Goal: Use online tool/utility: Utilize a website feature to perform a specific function

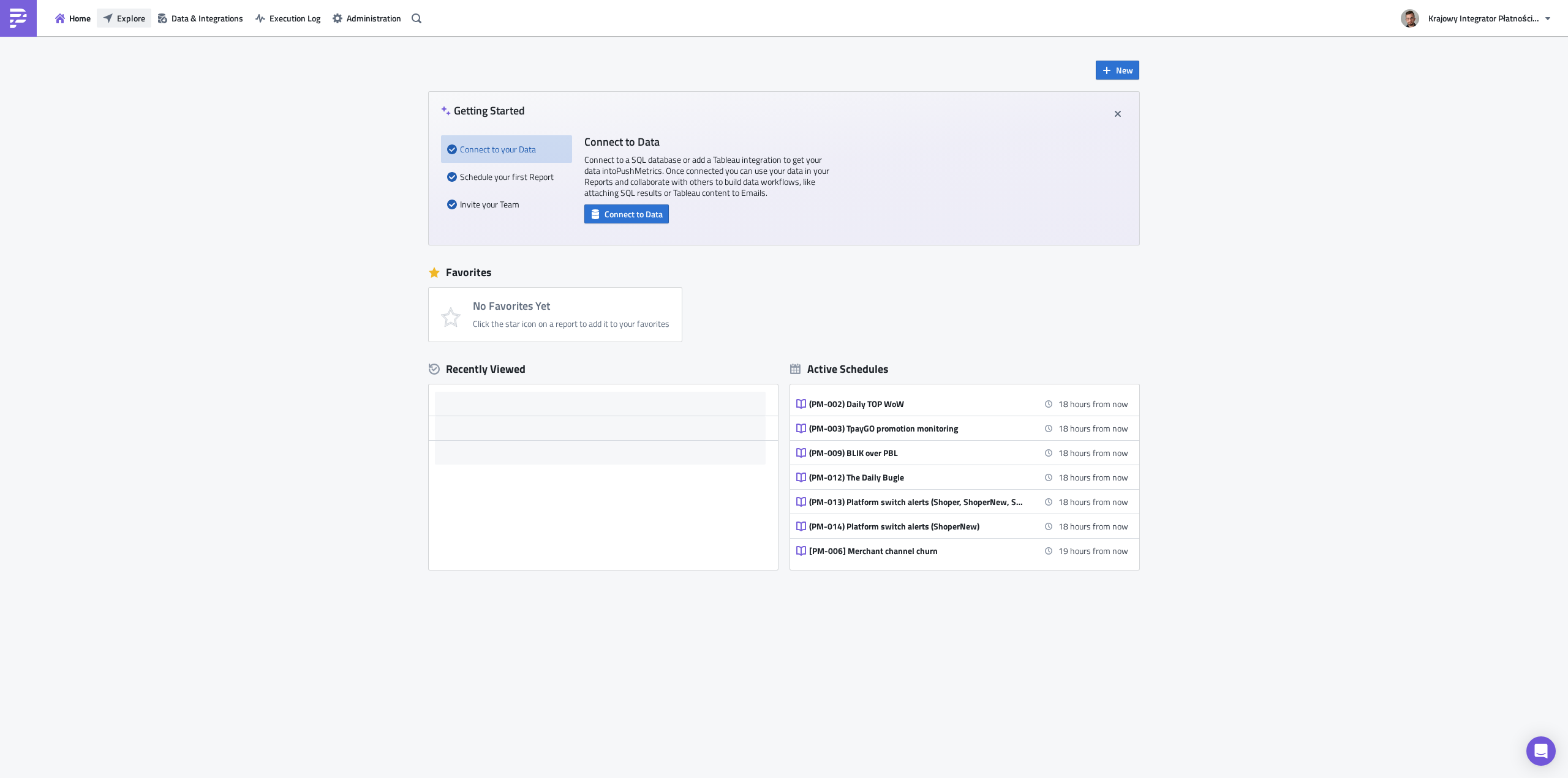
click at [130, 20] on span "Explore" at bounding box center [130, 18] width 28 height 13
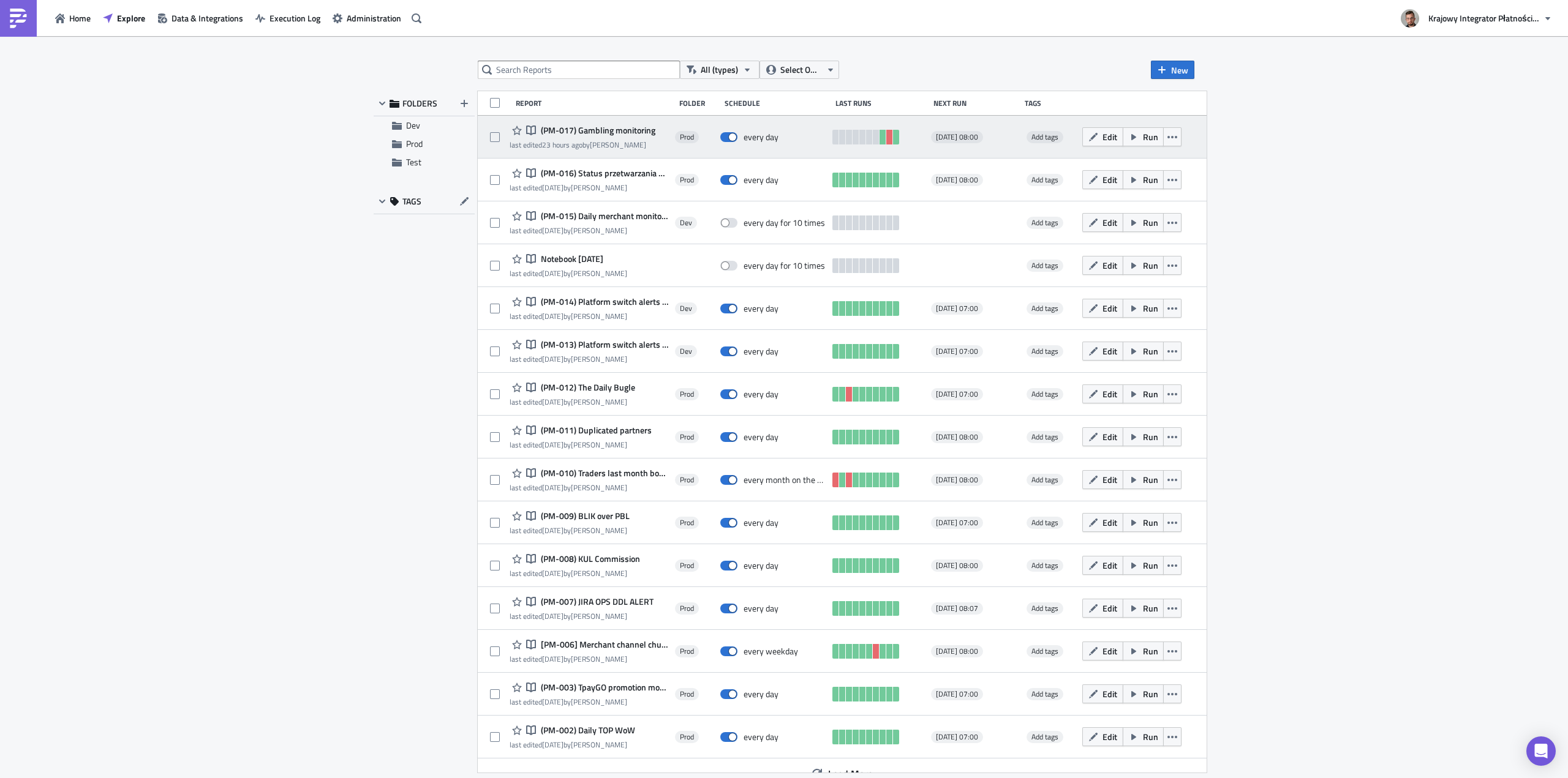
click at [615, 131] on span "(PM-017) Gambling monitoring" at bounding box center [596, 130] width 117 height 11
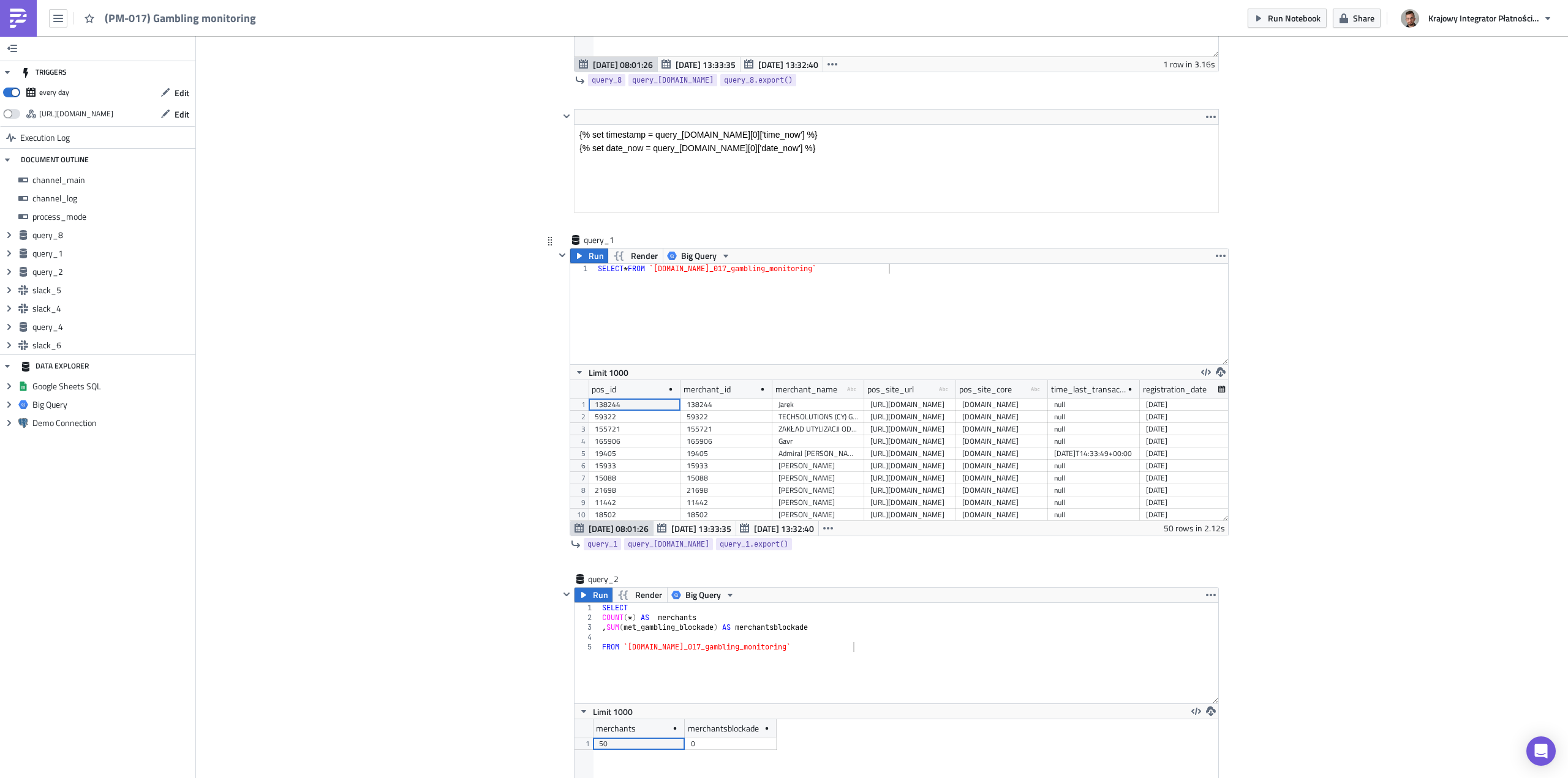
scroll to position [919, 0]
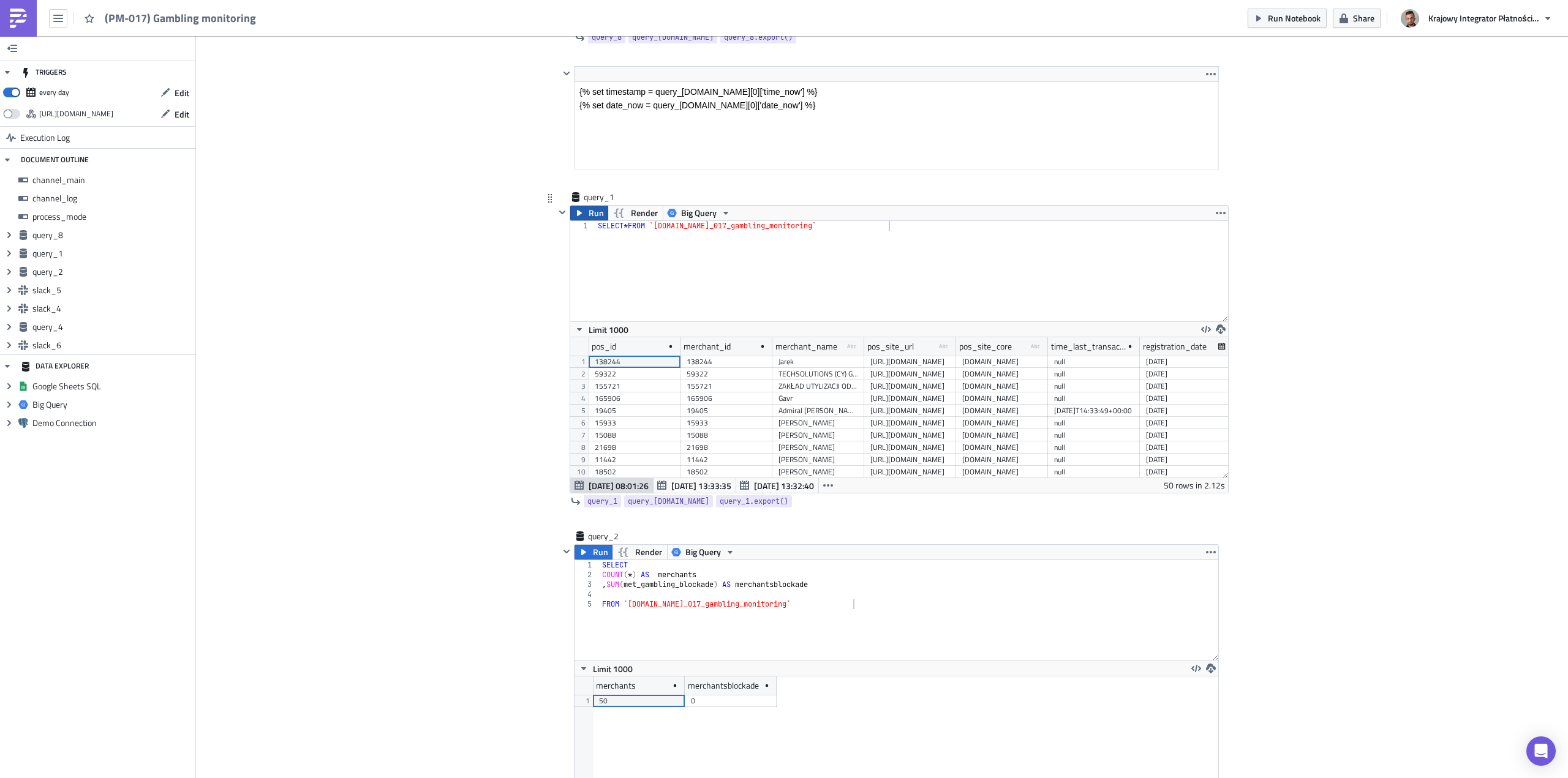
click at [588, 213] on span "Run" at bounding box center [596, 213] width 15 height 14
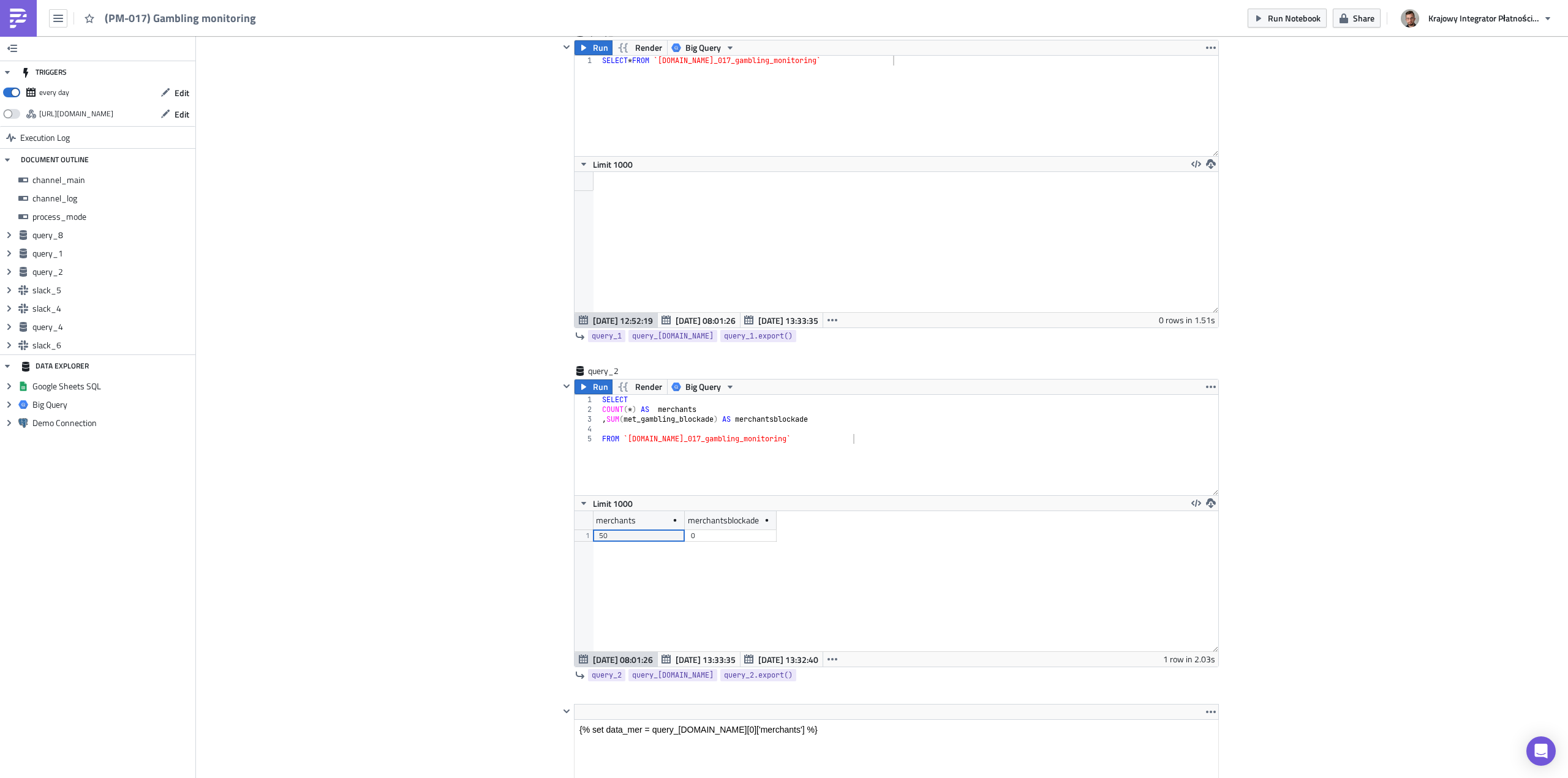
scroll to position [1102, 0]
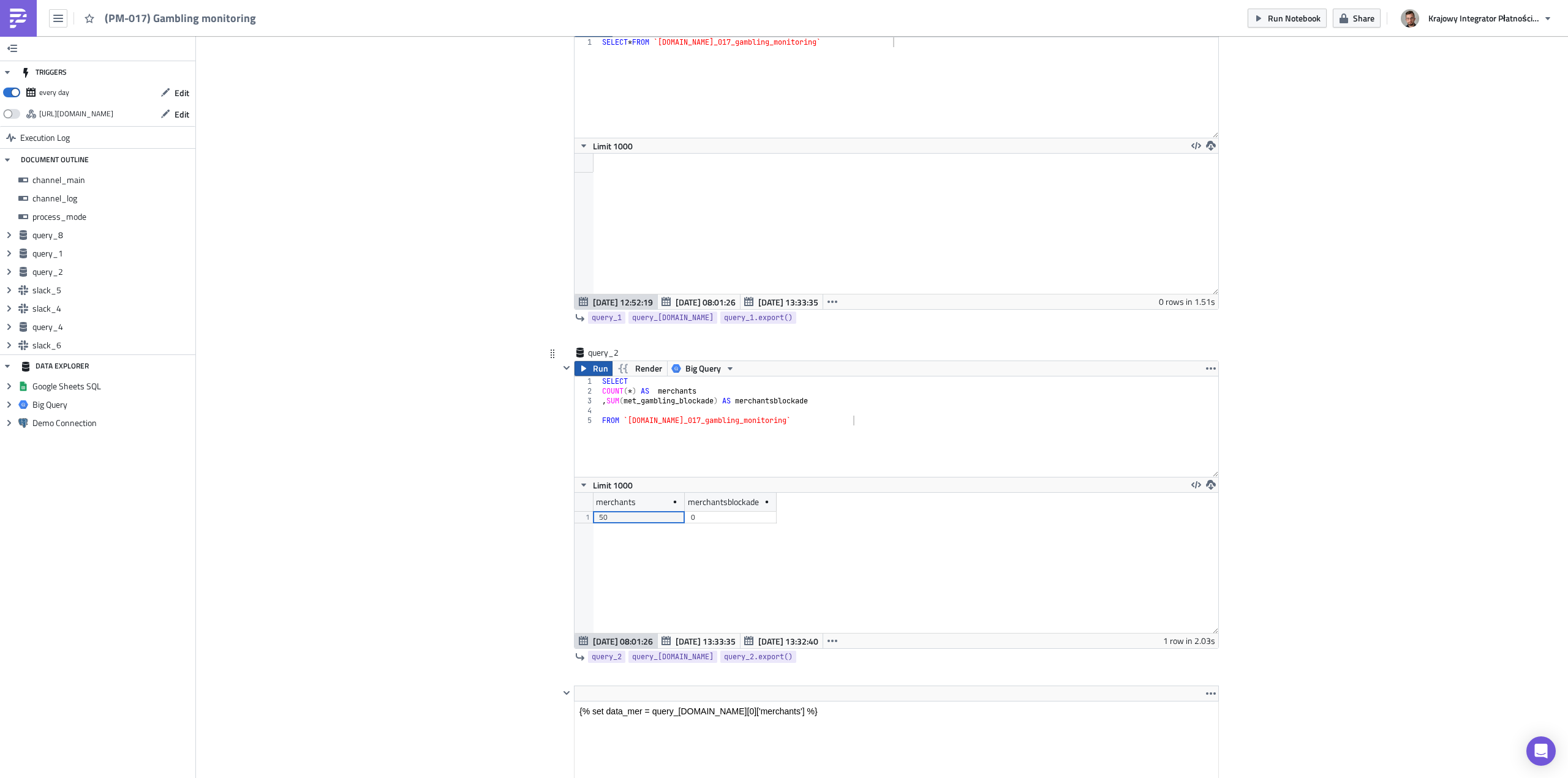
click at [593, 367] on span "Run" at bounding box center [600, 369] width 15 height 14
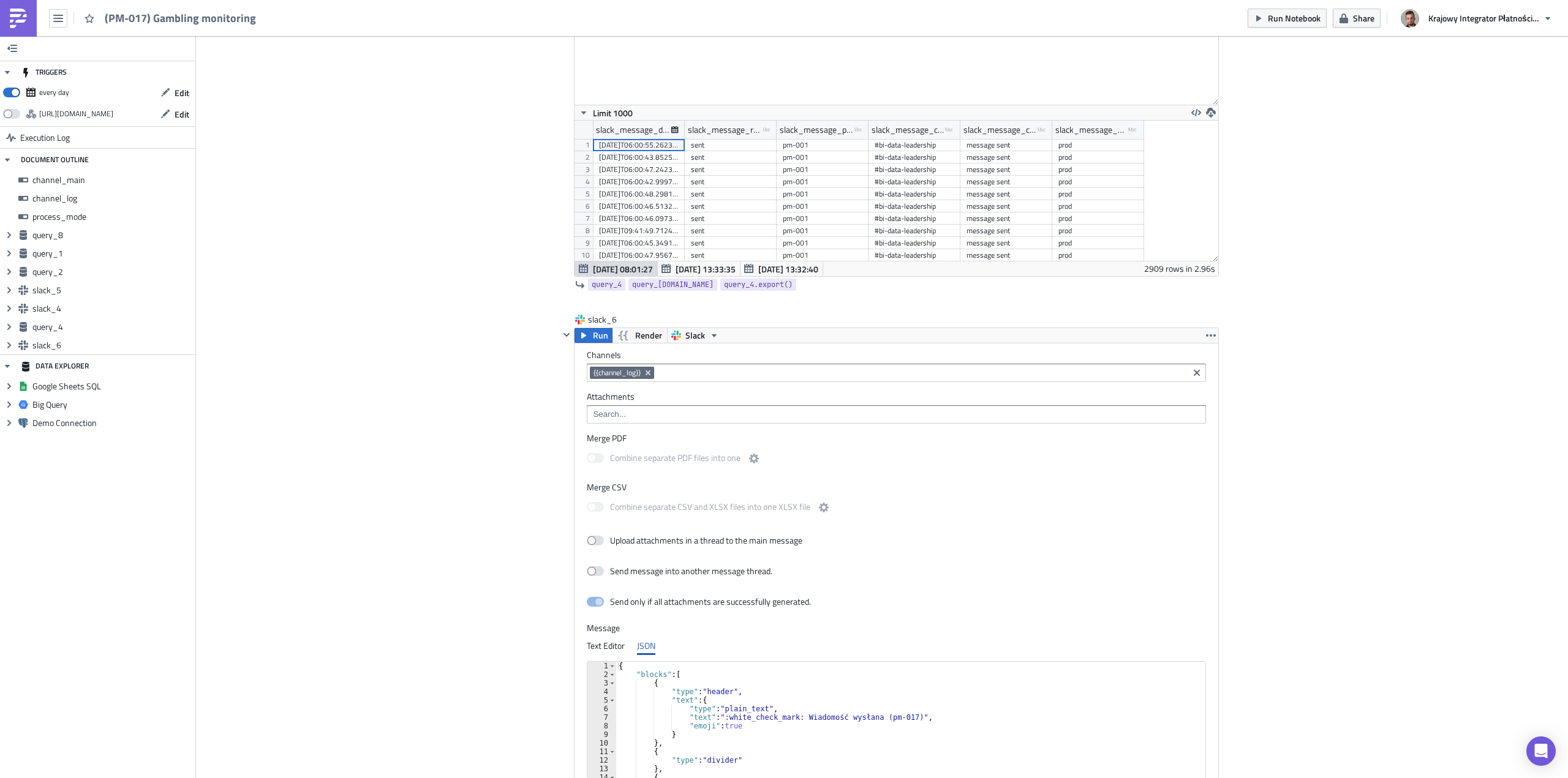
scroll to position [3453, 0]
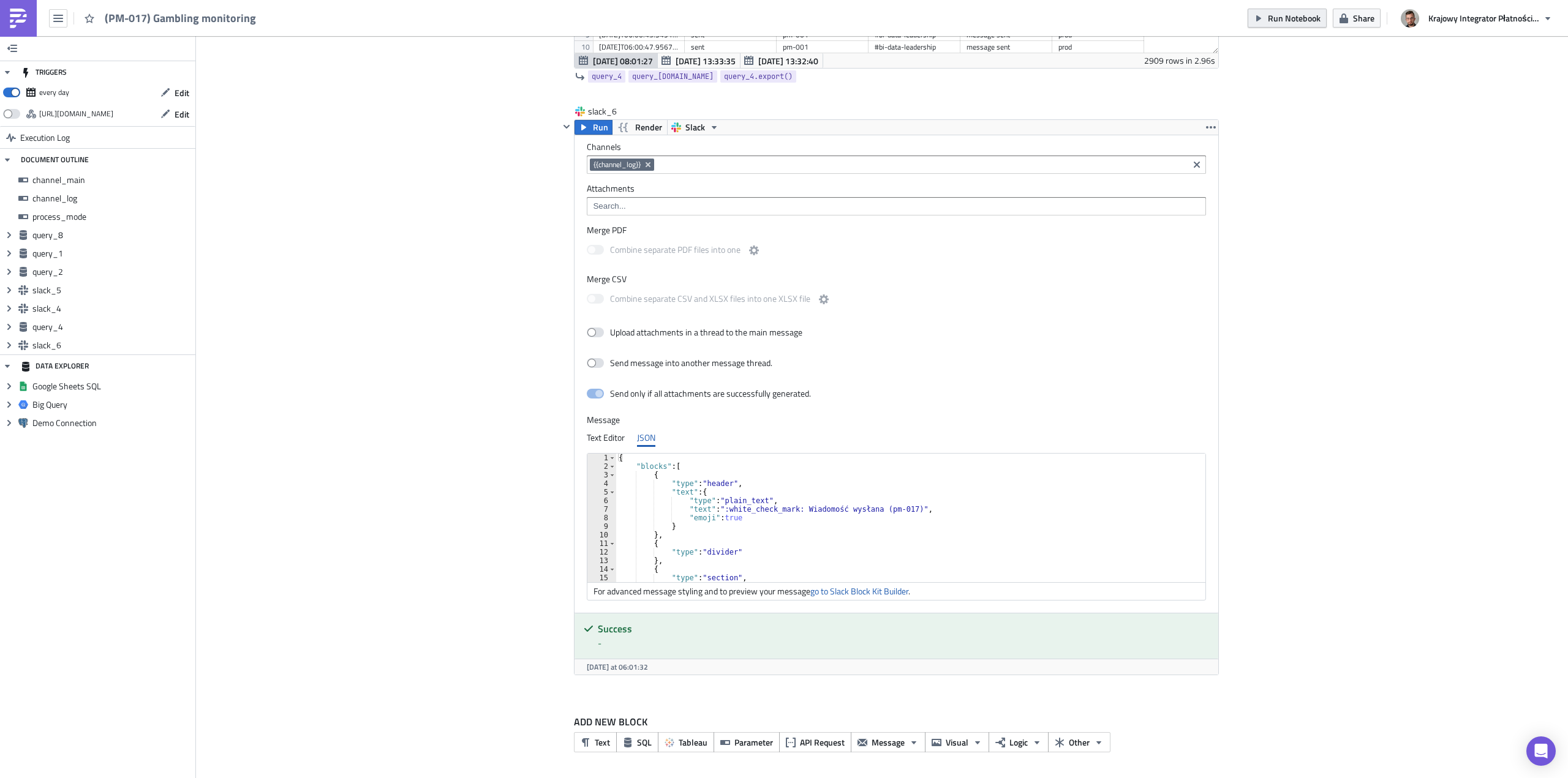
click at [1300, 18] on span "Run Notebook" at bounding box center [1294, 18] width 53 height 13
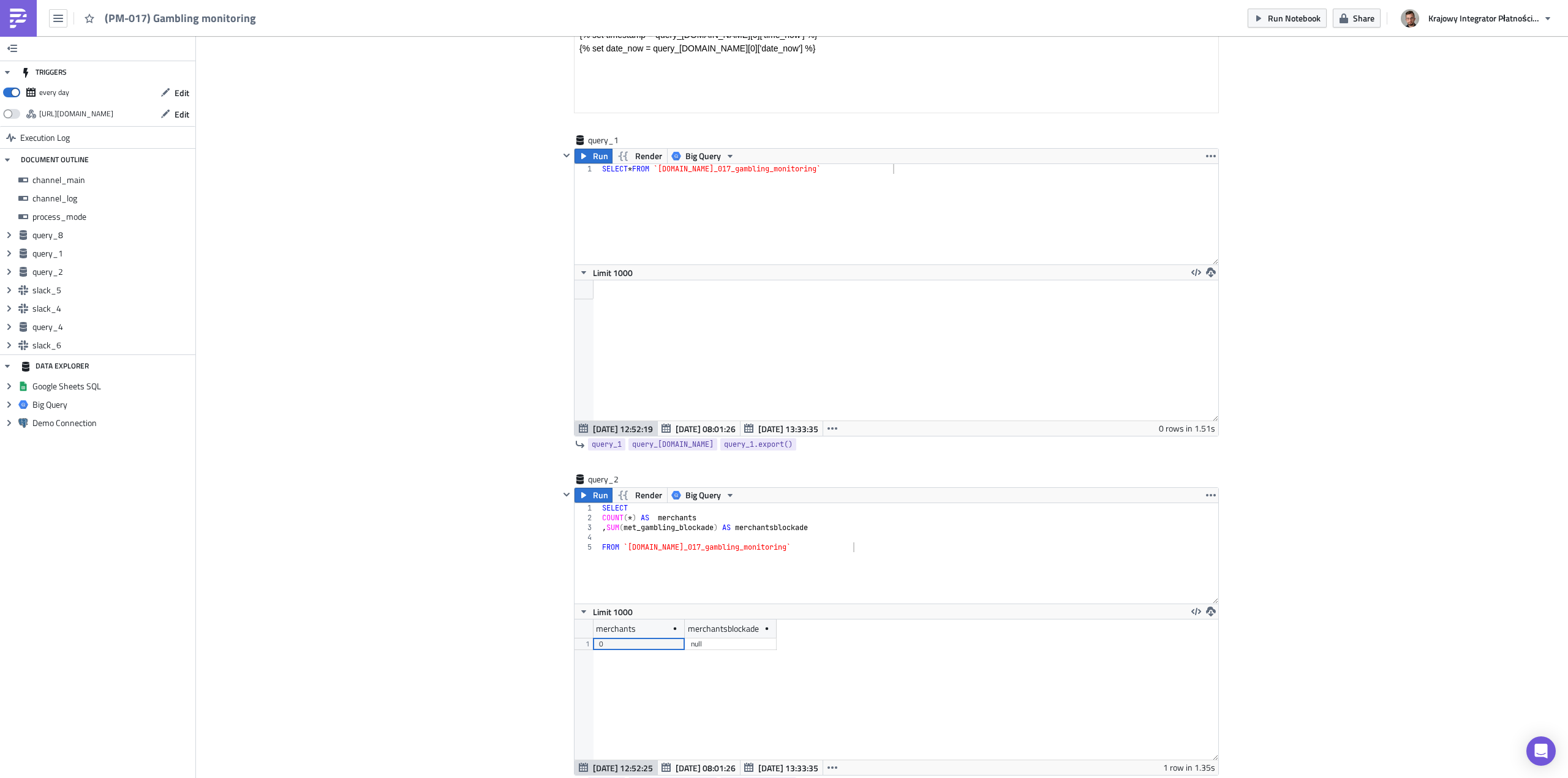
scroll to position [1041, 0]
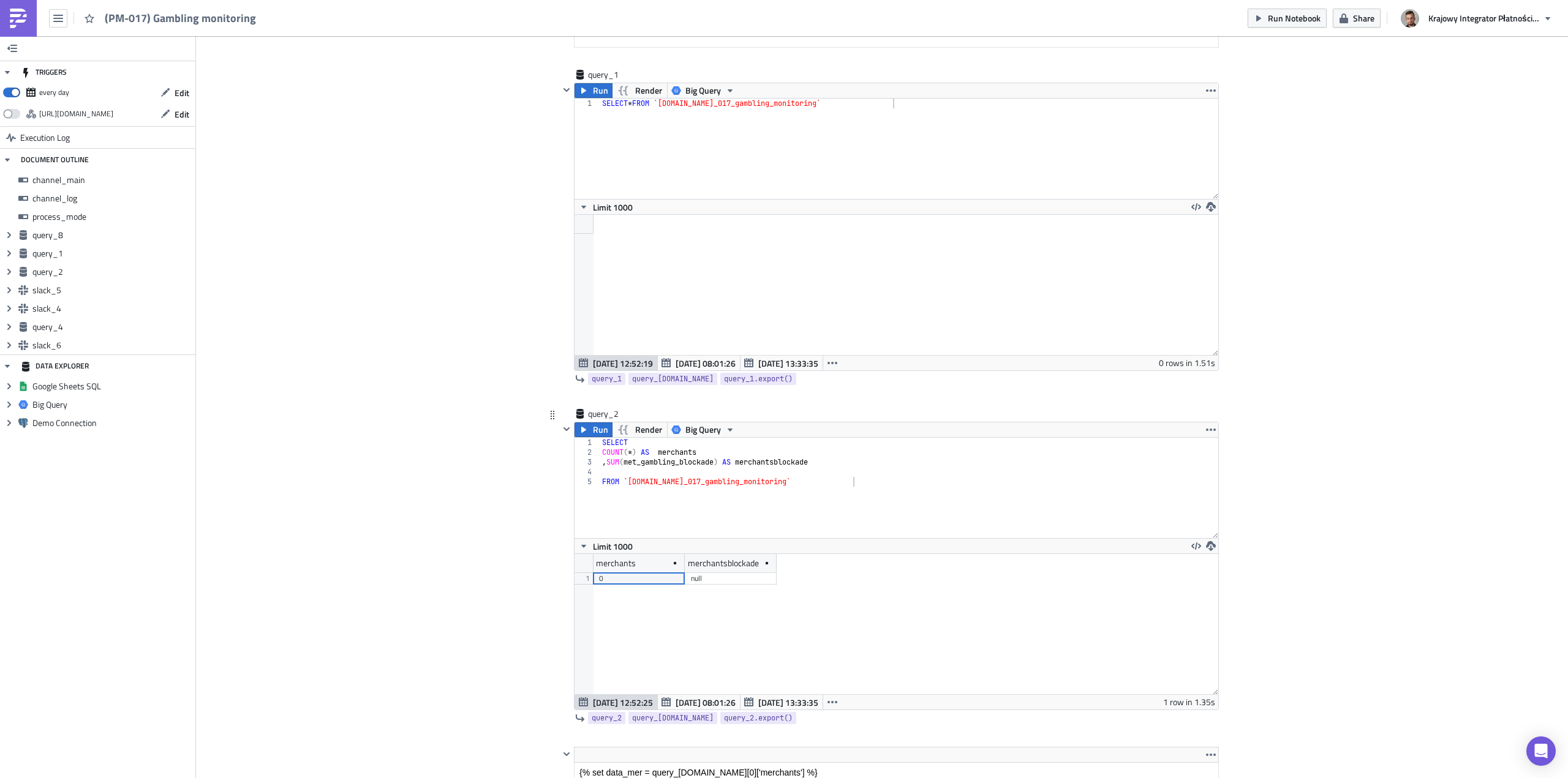
click at [601, 461] on div "SELECT COUNT ( * ) AS merchants , SUM ( met_gambling_blockade ) AS merchantsblo…" at bounding box center [909, 498] width 620 height 120
click at [746, 461] on div "SELECT COUNT ( * ) AS merchants , IFNULL ( SUM ( met_gambling_blockade ) AS mer…" at bounding box center [909, 498] width 620 height 120
type textarea ",IFNULL(SUM(met_gambling_blockade),0) AS merchantsblockade"
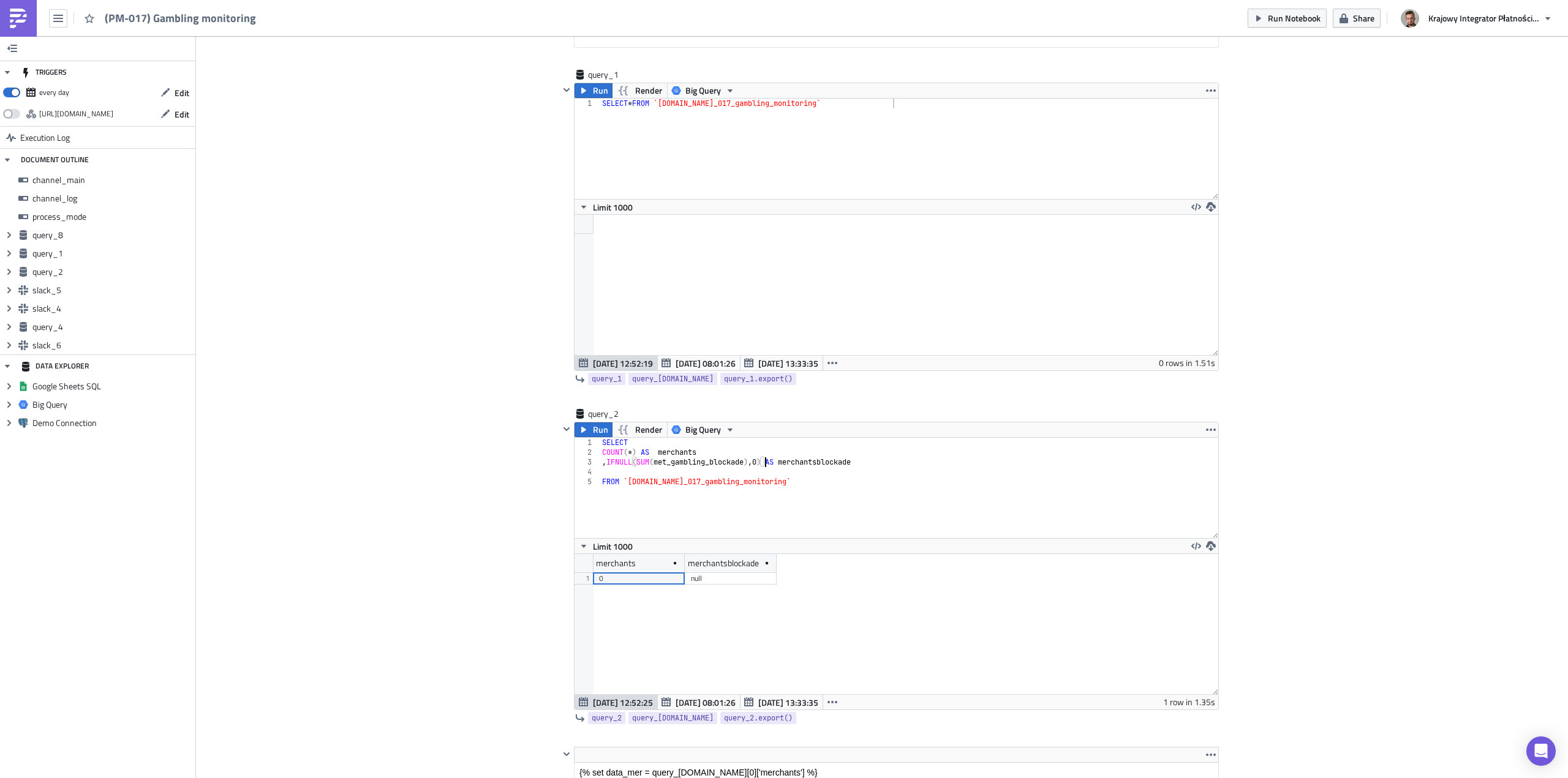
click at [1299, 17] on span "Run Notebook" at bounding box center [1294, 18] width 53 height 13
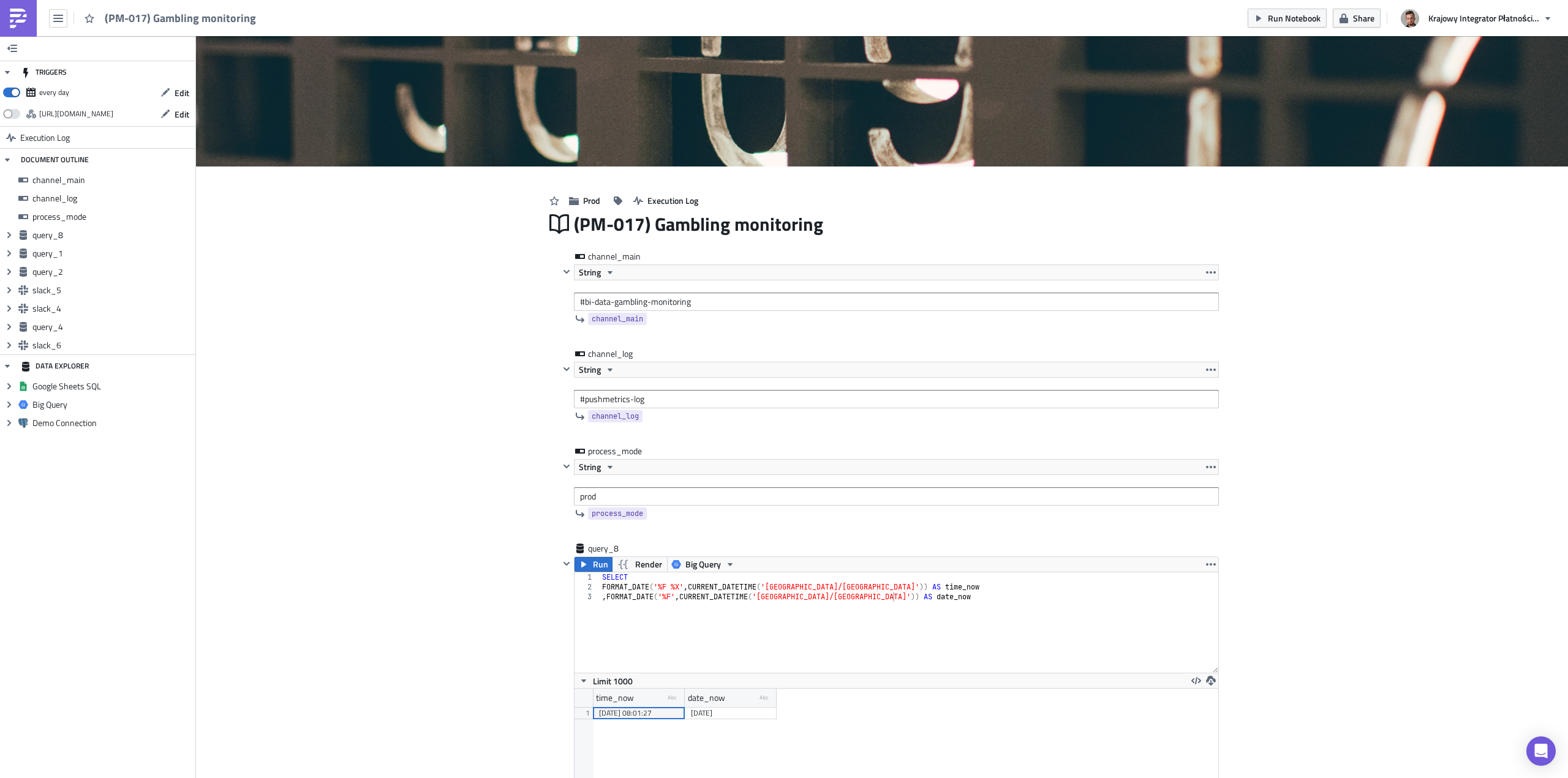
scroll to position [0, 0]
